Goal: Task Accomplishment & Management: Use online tool/utility

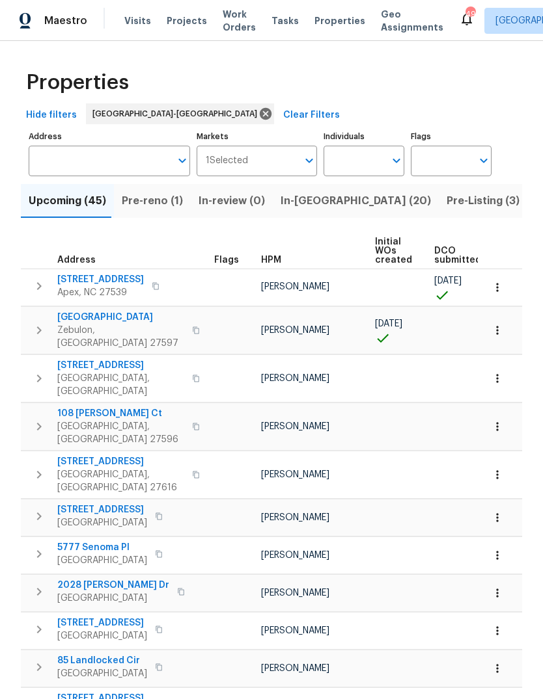
click at [313, 189] on button "In-reno (20)" at bounding box center [356, 201] width 166 height 34
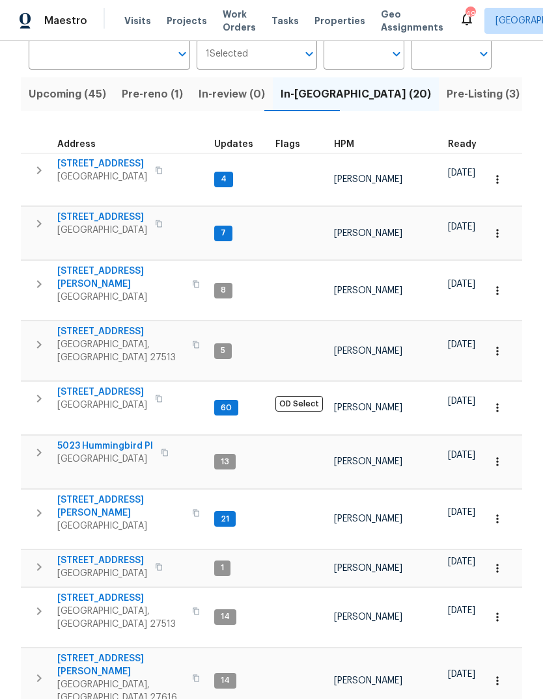
click at [446, 92] on span "Pre-Listing (3)" at bounding box center [482, 94] width 73 height 18
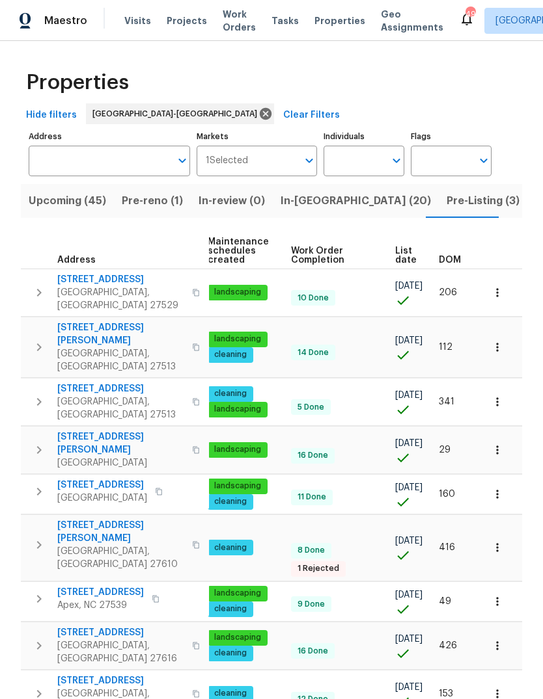
scroll to position [0, 190]
click at [452, 256] on span "DOM" at bounding box center [450, 260] width 22 height 9
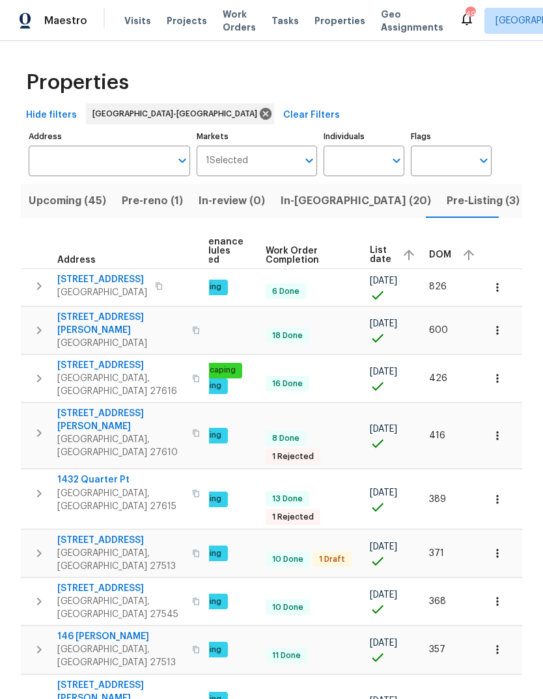
scroll to position [0, 204]
click at [437, 250] on span "DOM" at bounding box center [440, 254] width 22 height 9
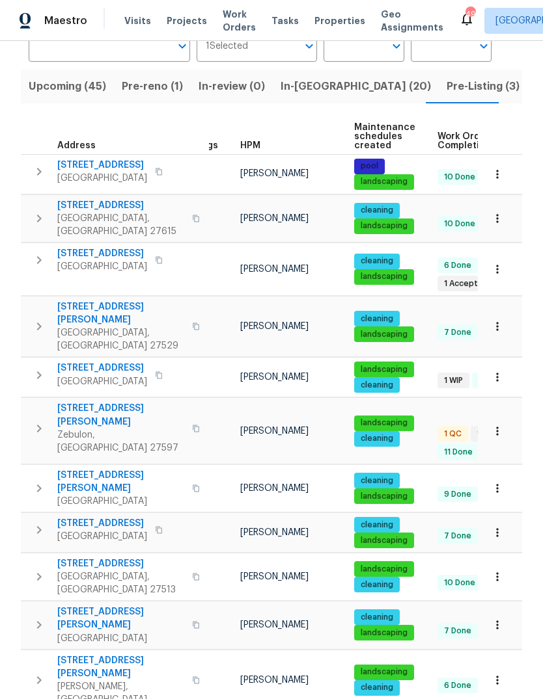
scroll to position [98, 0]
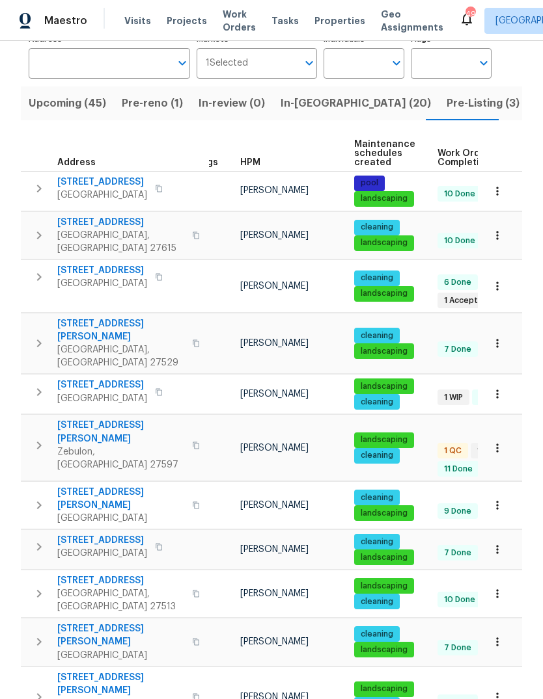
click at [446, 107] on span "Pre-Listing (3)" at bounding box center [482, 103] width 73 height 18
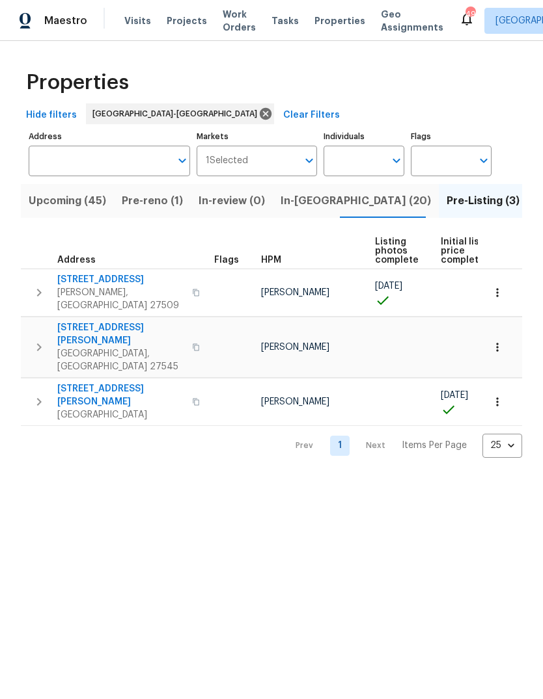
click at [319, 207] on span "In-reno (20)" at bounding box center [355, 201] width 150 height 18
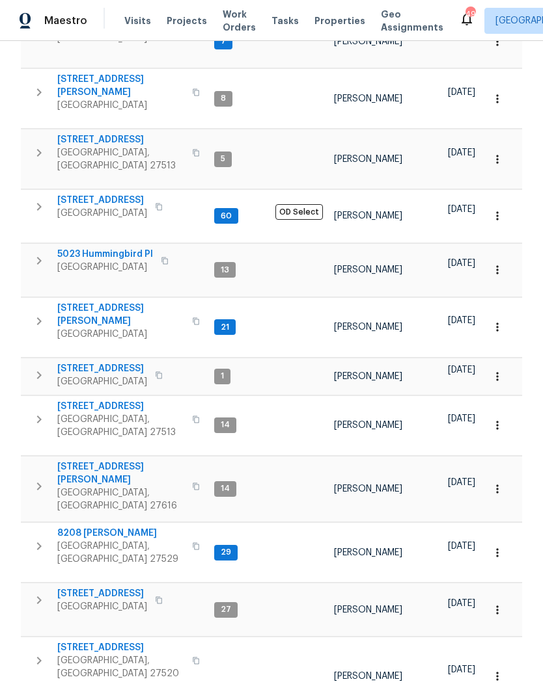
scroll to position [10, 0]
click at [36, 653] on icon "button" at bounding box center [39, 661] width 16 height 16
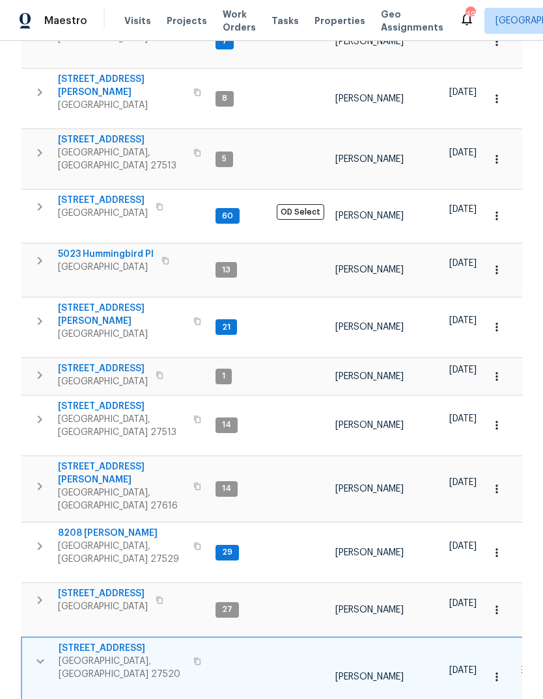
click at [45, 654] on icon "button" at bounding box center [41, 662] width 16 height 16
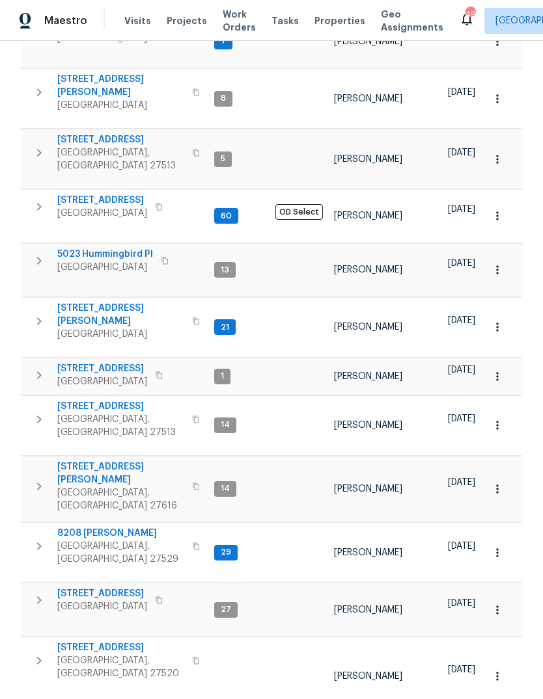
click at [79, 642] on span "1021 Thornwood Ct" at bounding box center [120, 648] width 127 height 13
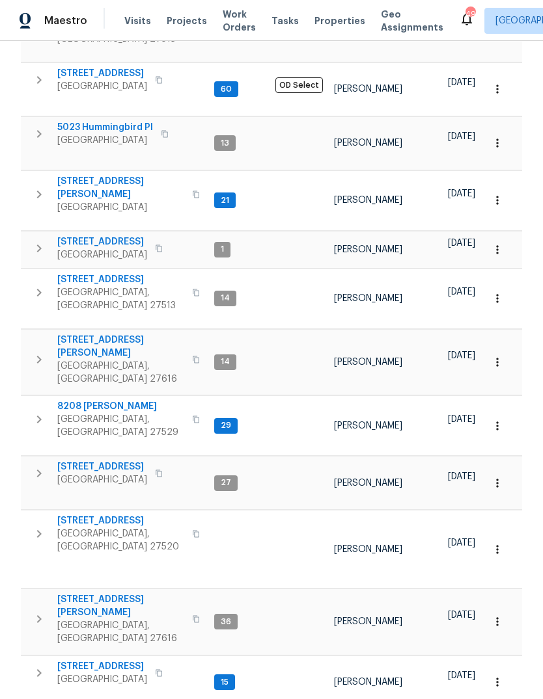
scroll to position [0, 0]
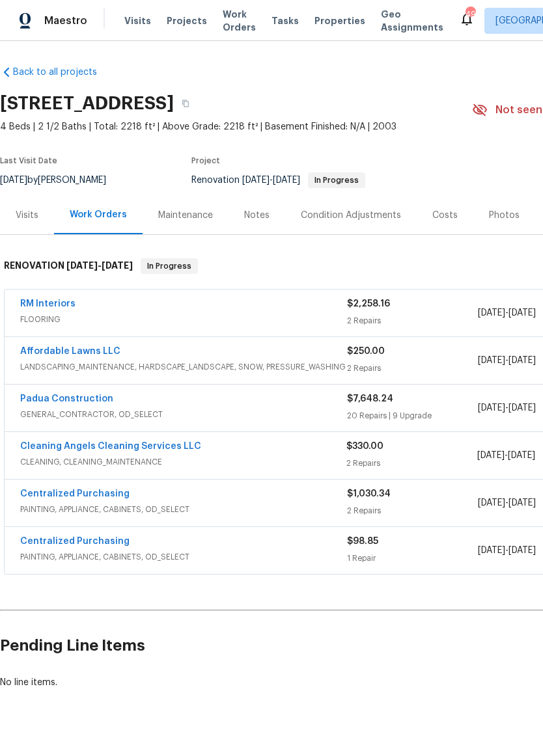
scroll to position [1, 0]
click at [437, 217] on div "Costs" at bounding box center [444, 215] width 25 height 13
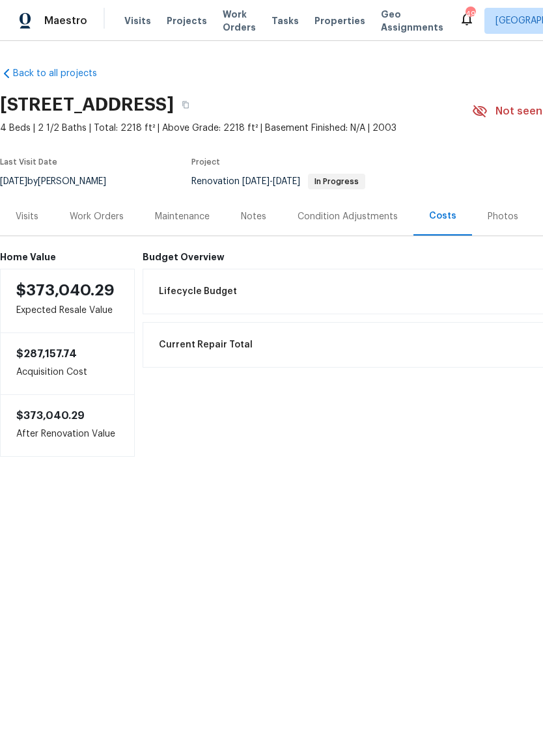
click at [105, 223] on div "Work Orders" at bounding box center [97, 216] width 54 height 13
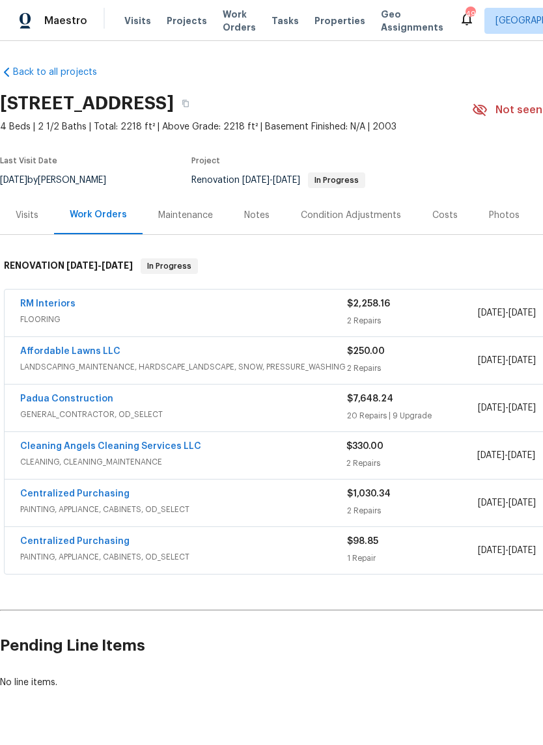
scroll to position [1, 0]
click at [69, 450] on link "Cleaning Angels Cleaning Services LLC" at bounding box center [110, 446] width 181 height 9
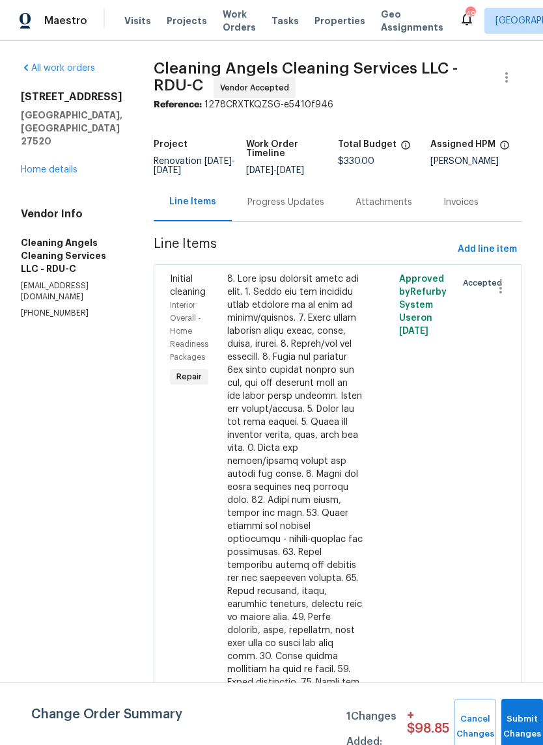
click at [302, 202] on div "Progress Updates" at bounding box center [285, 202] width 77 height 13
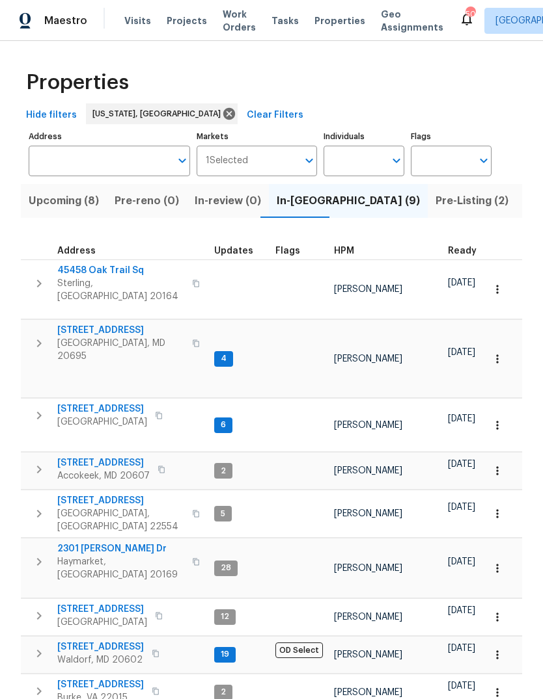
click at [44, 462] on icon "button" at bounding box center [39, 470] width 16 height 16
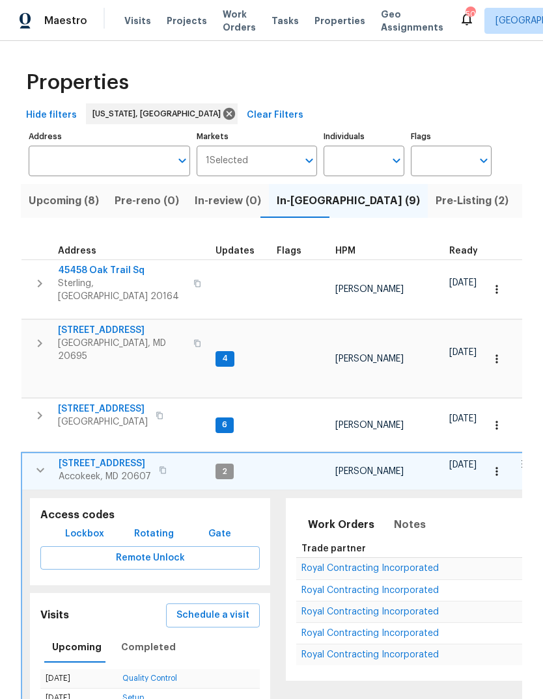
click at [361, 564] on span "Royal Contracting Incorporated" at bounding box center [369, 568] width 137 height 9
click at [506, 457] on button "button" at bounding box center [496, 471] width 29 height 29
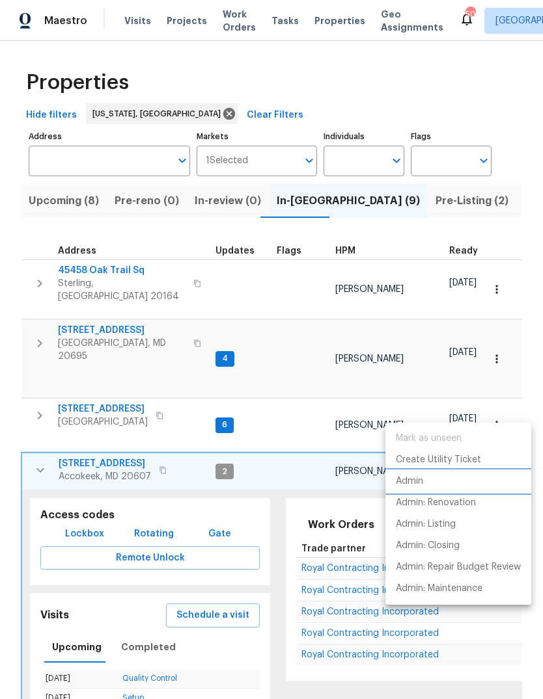
click at [413, 487] on p "Admin" at bounding box center [409, 482] width 27 height 14
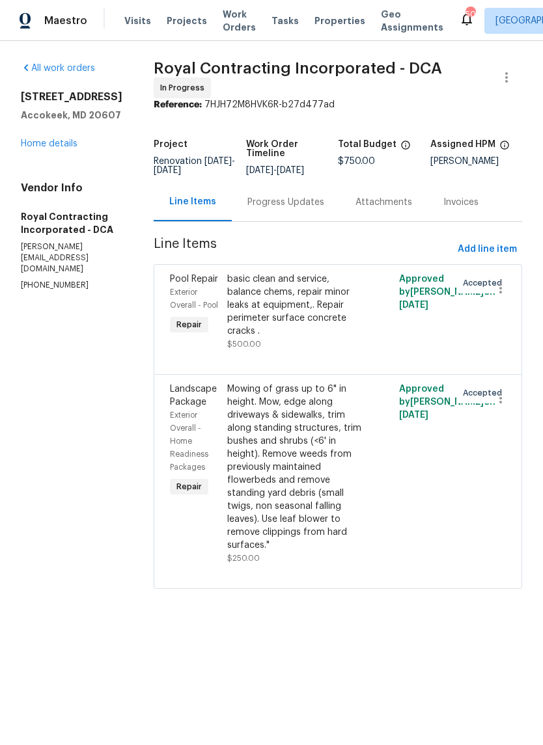
click at [305, 209] on div "Progress Updates" at bounding box center [285, 202] width 77 height 13
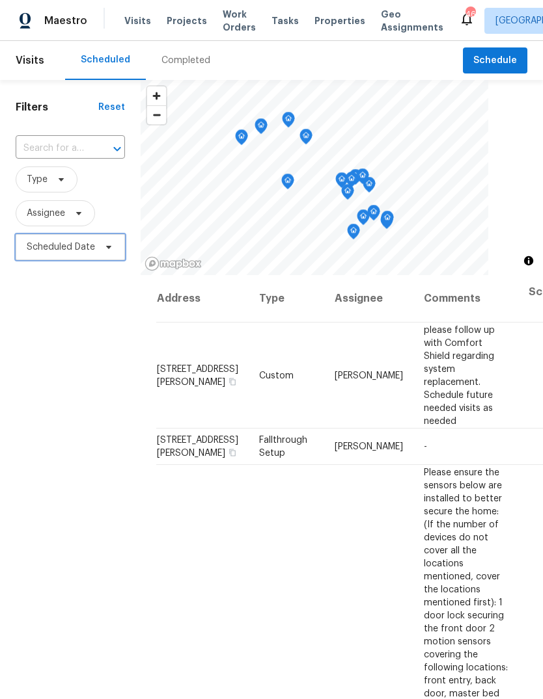
click at [116, 253] on span "Scheduled Date" at bounding box center [70, 247] width 109 height 26
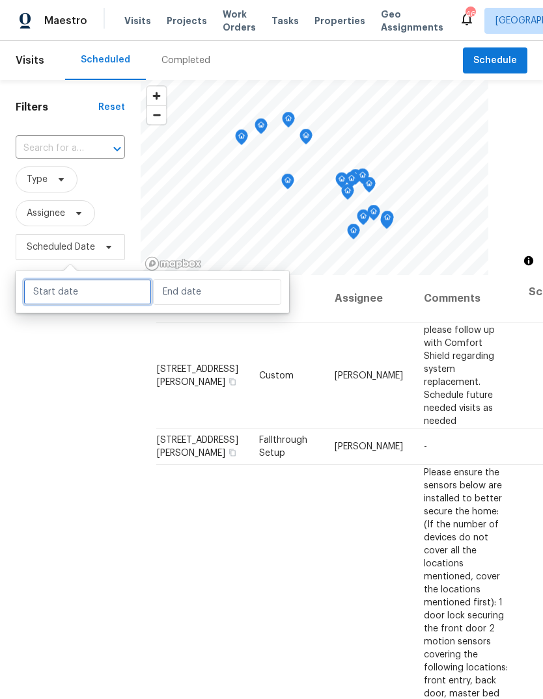
click at [92, 297] on input "text" at bounding box center [87, 292] width 128 height 26
select select "7"
select select "2025"
select select "8"
select select "2025"
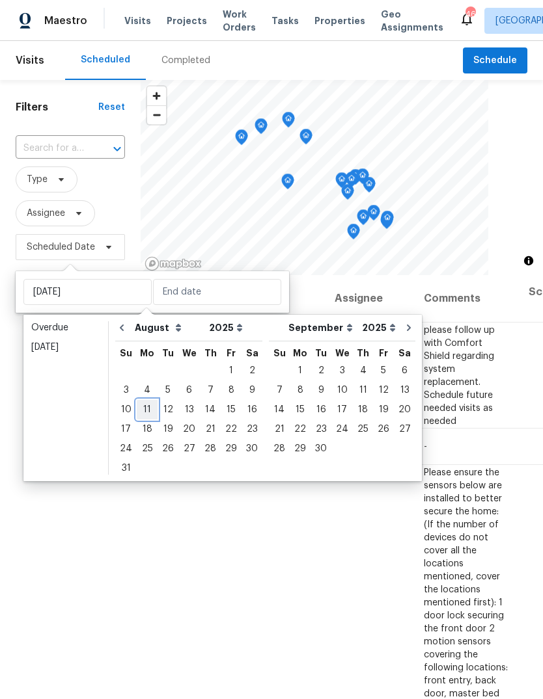
click at [146, 407] on div "11" at bounding box center [147, 410] width 21 height 18
type input "[DATE]"
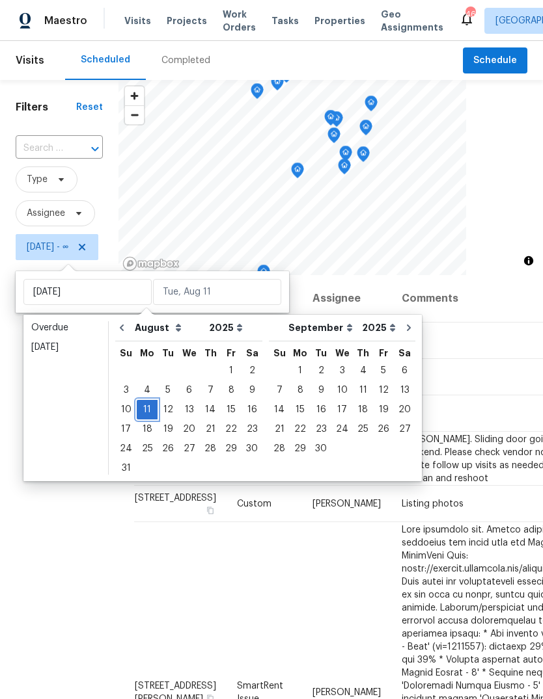
click at [148, 411] on div "11" at bounding box center [147, 410] width 21 height 18
type input "[DATE]"
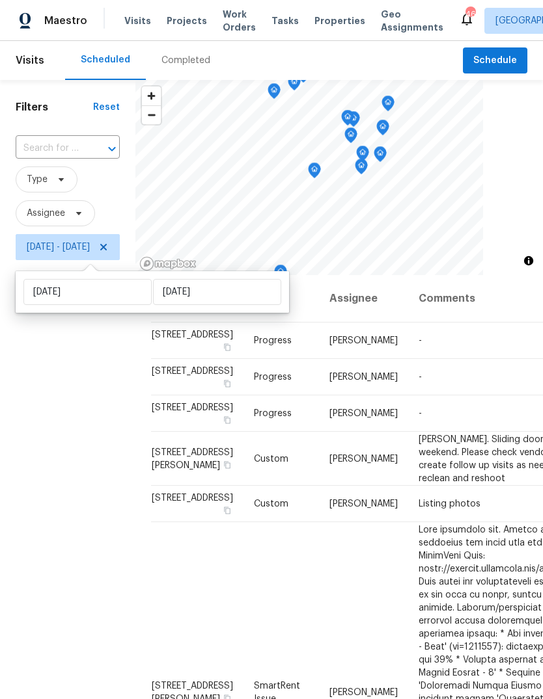
click at [42, 499] on div "Filters Reset ​ Type Assignee [DATE] - [DATE]" at bounding box center [67, 457] width 135 height 755
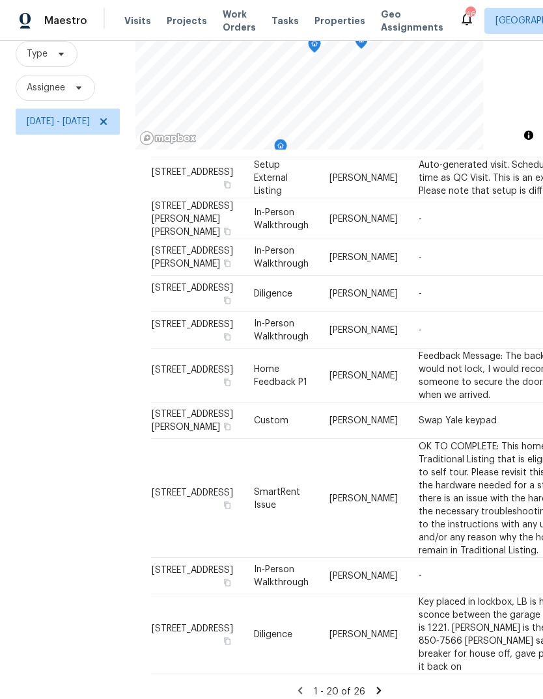
scroll to position [49, 0]
click at [385, 685] on icon at bounding box center [379, 691] width 12 height 12
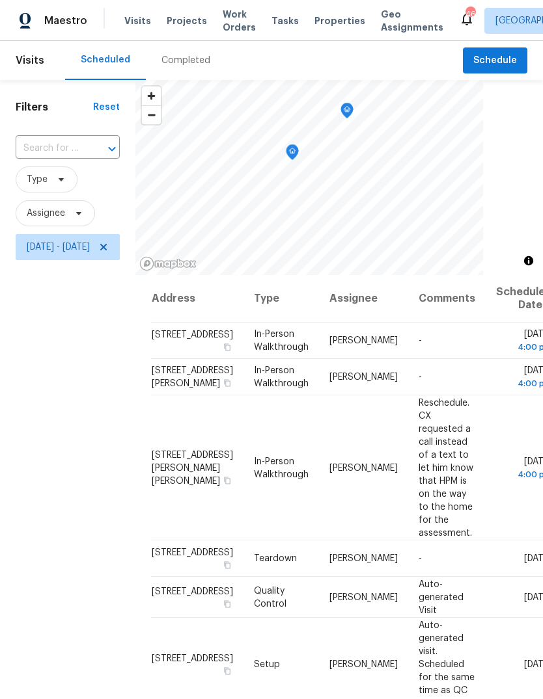
scroll to position [0, 0]
click at [109, 246] on icon at bounding box center [103, 247] width 10 height 10
